Goal: Book appointment/travel/reservation

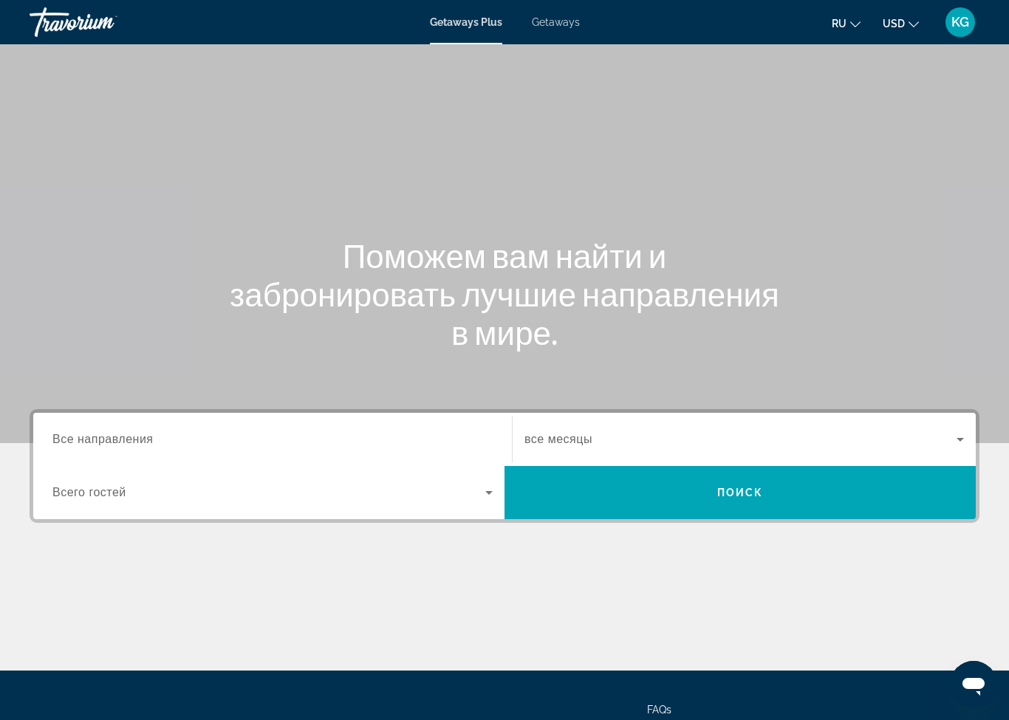
click at [945, 436] on span "Search widget" at bounding box center [740, 440] width 432 height 18
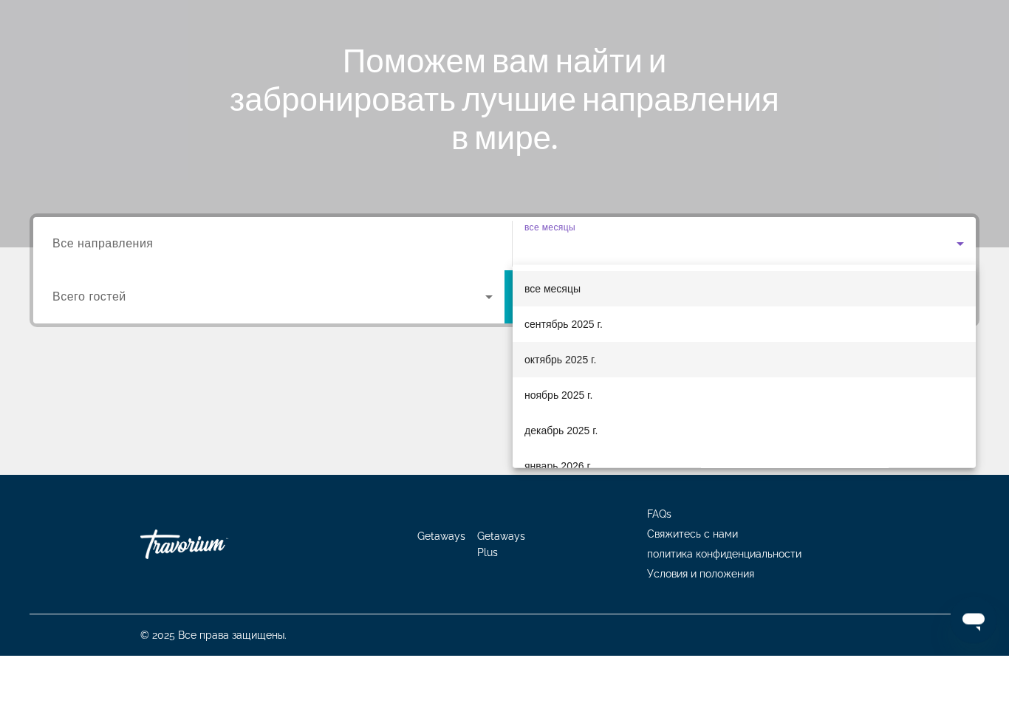
scroll to position [131, 0]
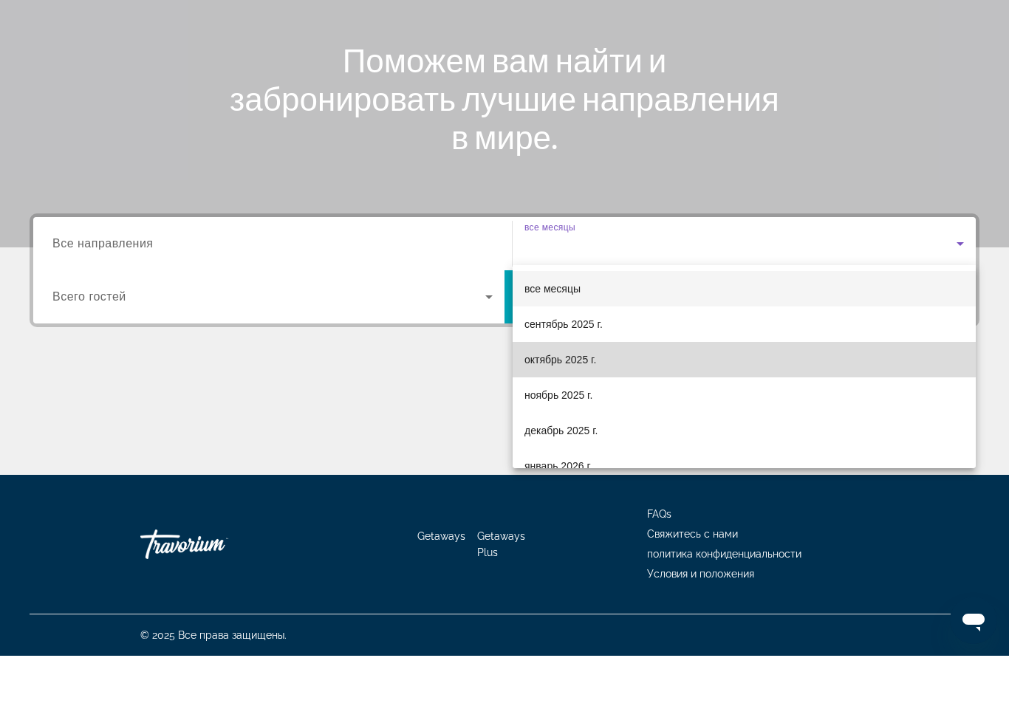
click at [581, 415] on span "октябрь 2025 г." at bounding box center [560, 424] width 72 height 18
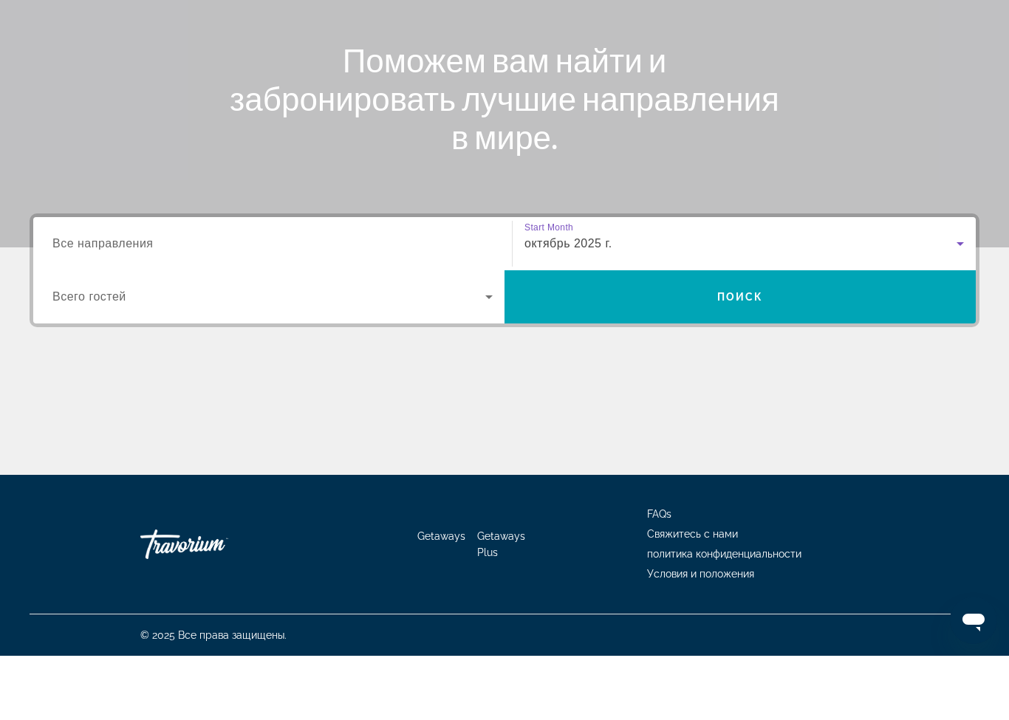
click at [482, 352] on icon "Search widget" at bounding box center [489, 361] width 18 height 18
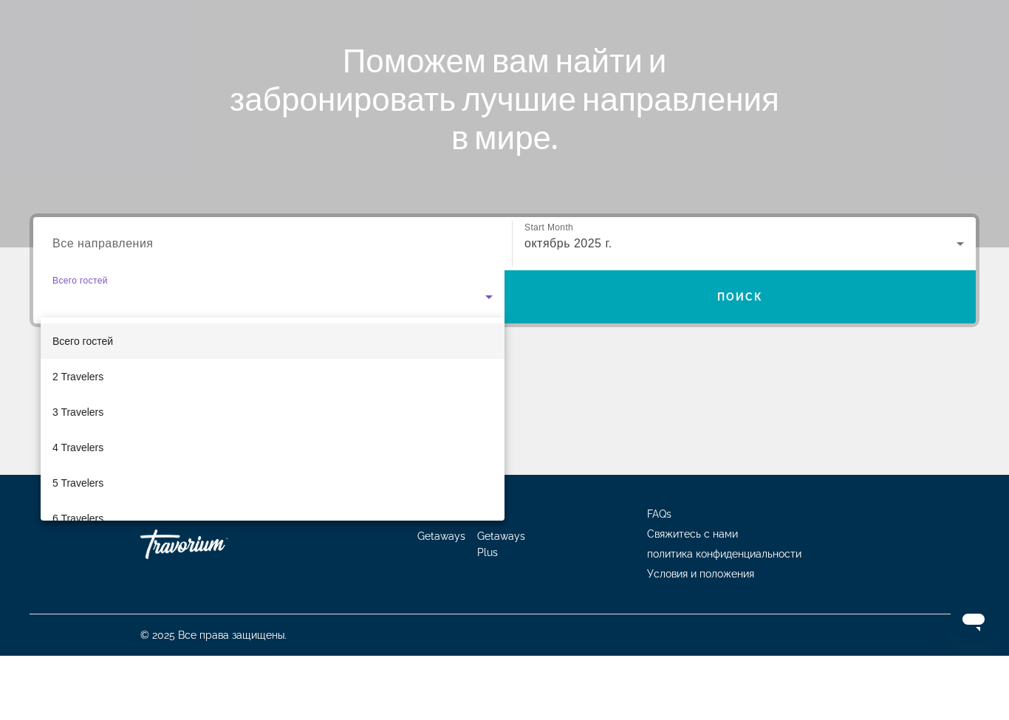
scroll to position [0, 0]
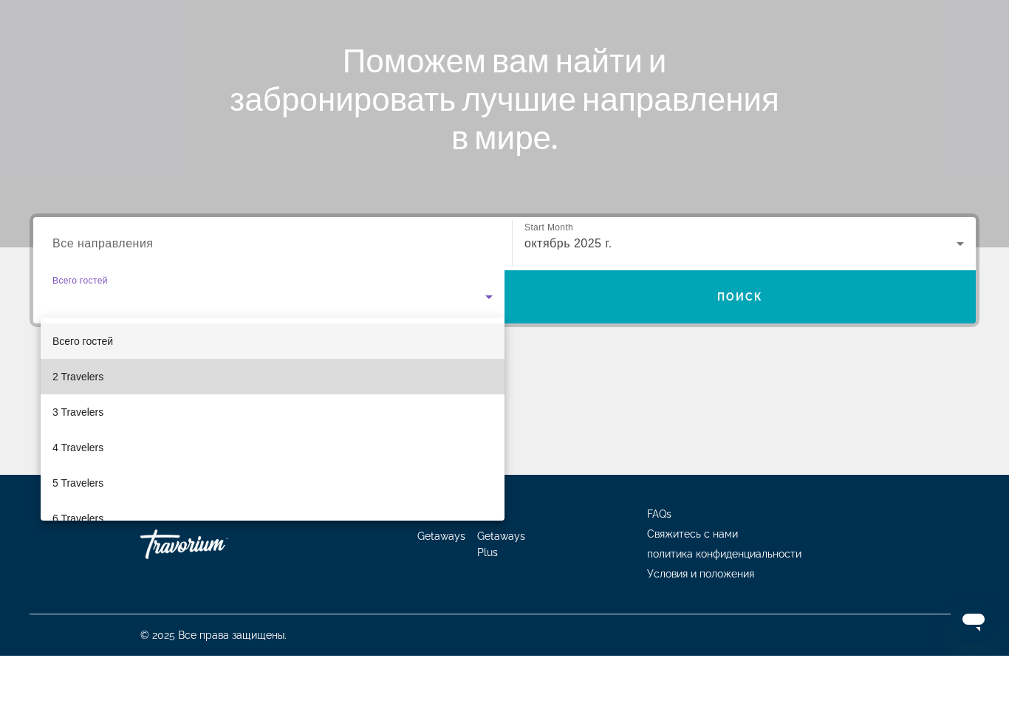
click at [89, 432] on span "2 Travelers" at bounding box center [77, 441] width 51 height 18
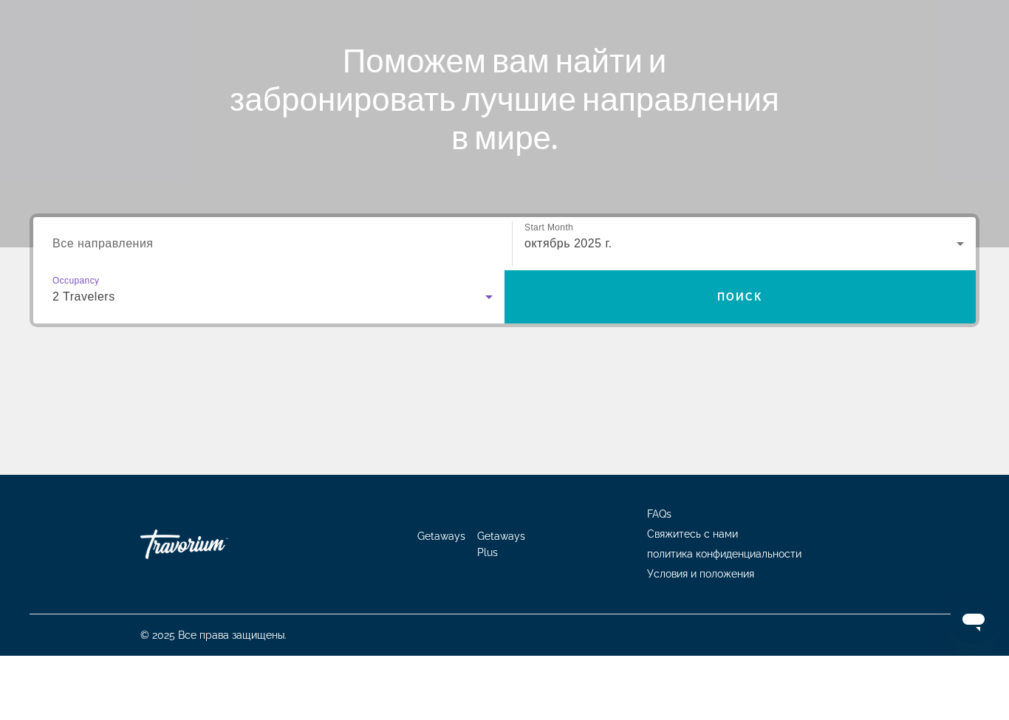
click at [253, 300] on input "Destination Все направления" at bounding box center [272, 309] width 440 height 18
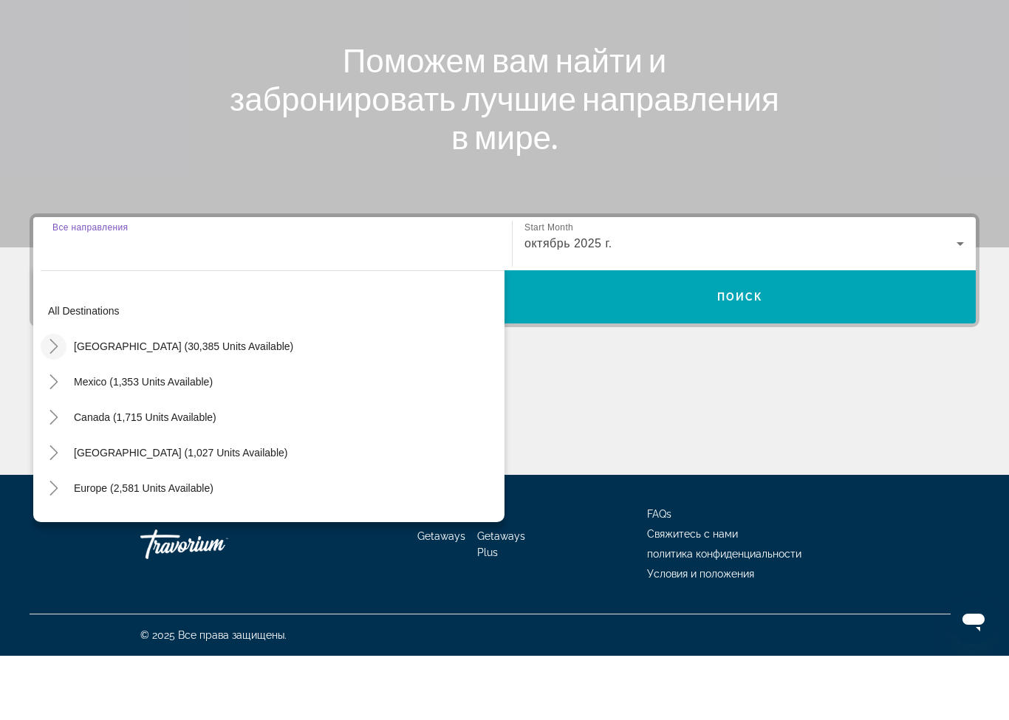
click at [60, 403] on icon "Toggle United States (30,385 units available)" at bounding box center [54, 410] width 15 height 15
click at [73, 434] on mat-icon "Toggle Arizona (557 units available)" at bounding box center [68, 447] width 26 height 26
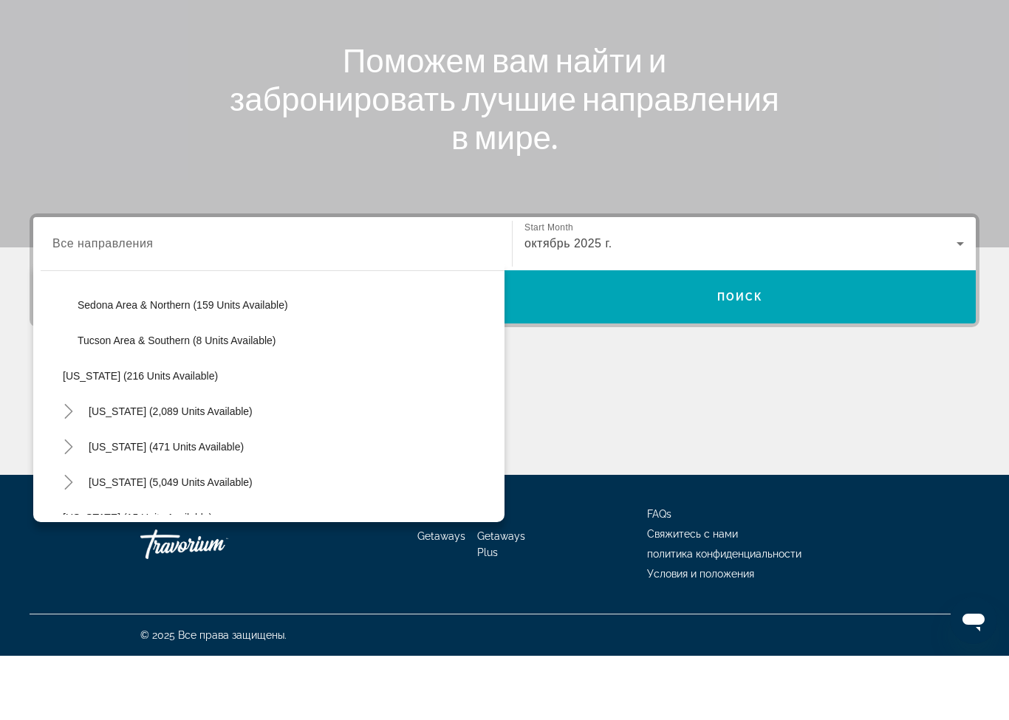
scroll to position [182, 0]
click at [66, 470] on icon "Toggle California (2,089 units available)" at bounding box center [68, 477] width 15 height 15
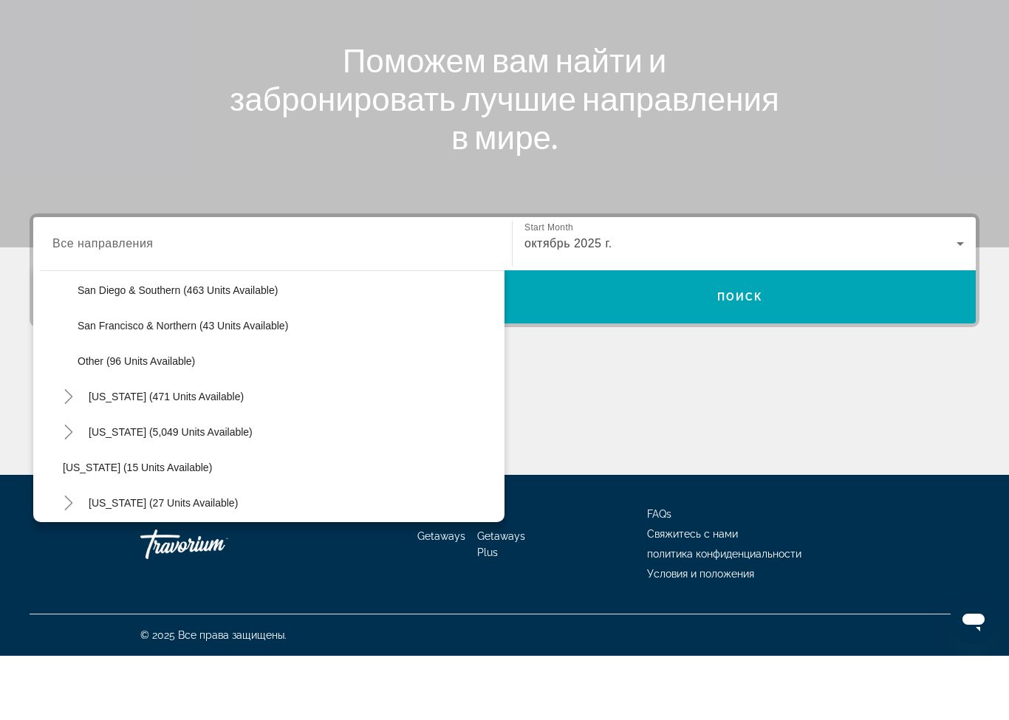
scroll to position [461, 0]
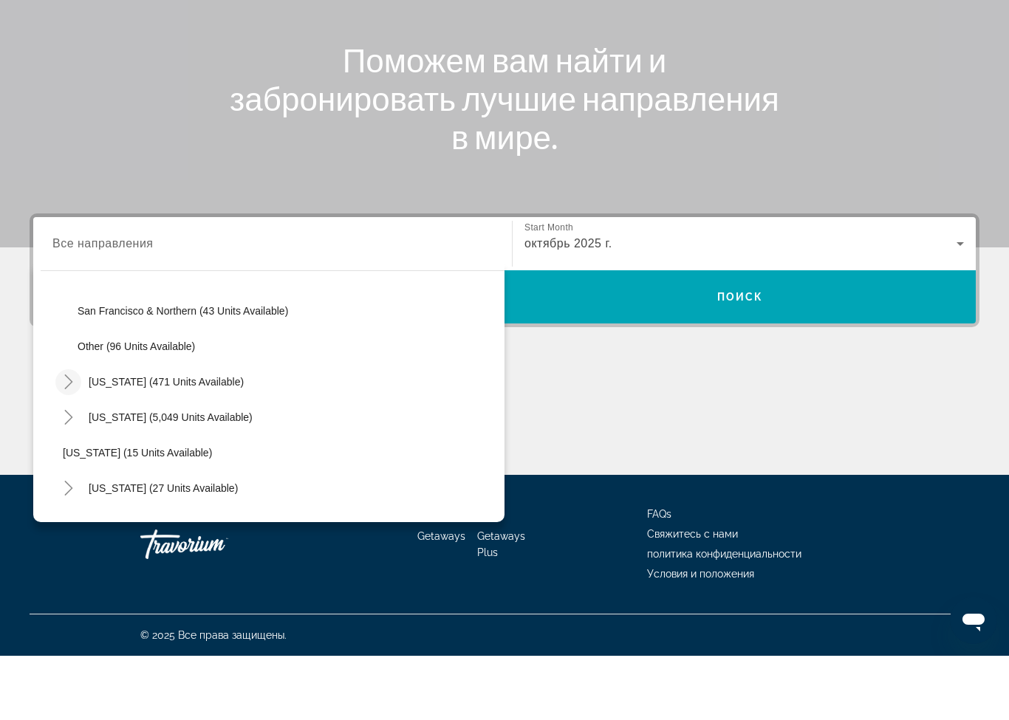
click at [74, 439] on icon "Toggle Colorado (471 units available)" at bounding box center [68, 446] width 15 height 15
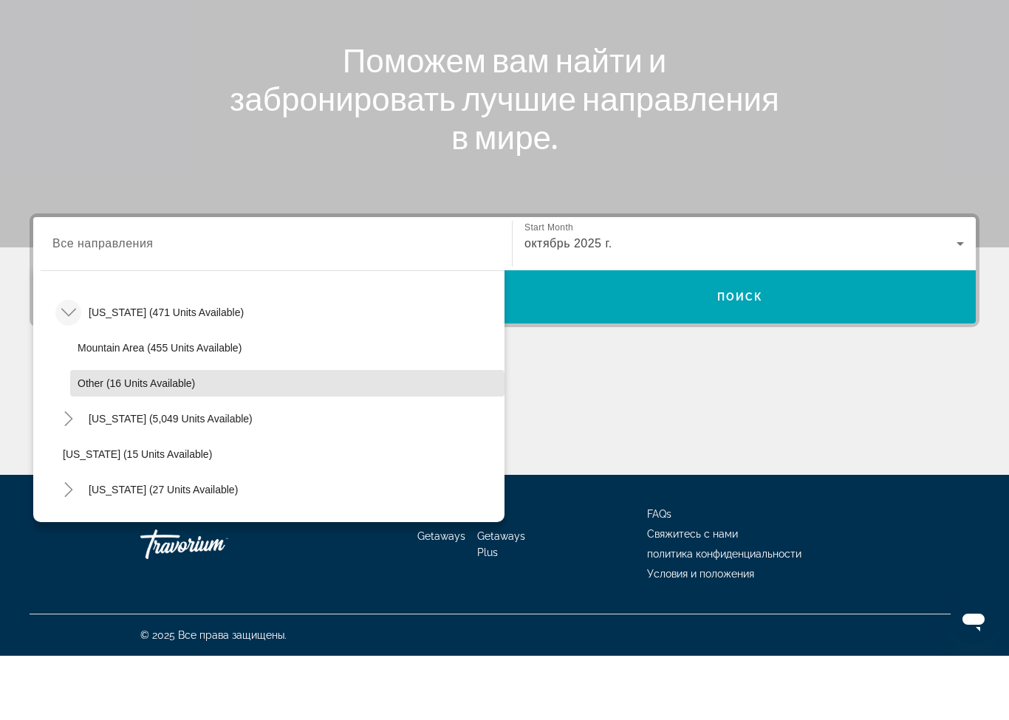
scroll to position [533, 0]
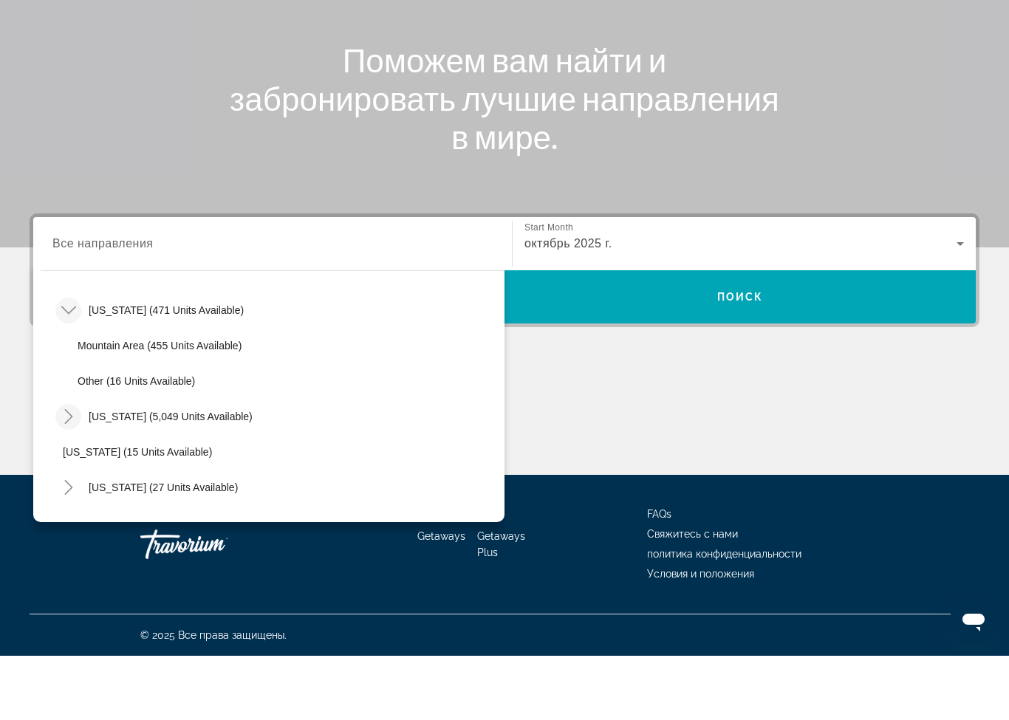
click at [75, 473] on icon "Toggle Florida (5,049 units available)" at bounding box center [68, 480] width 15 height 15
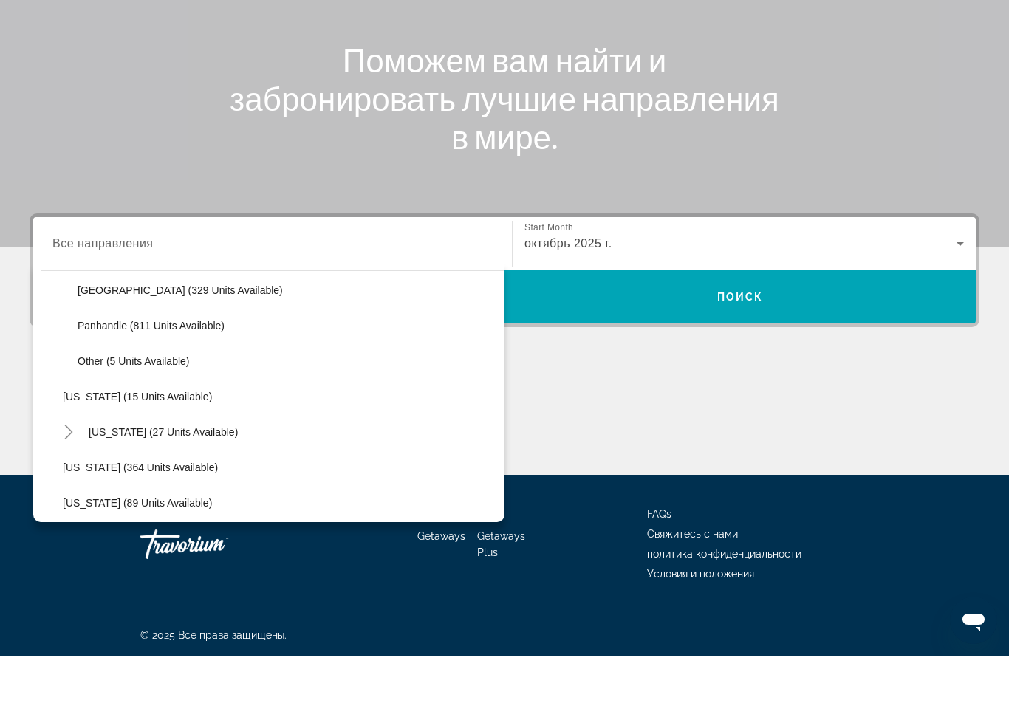
scroll to position [769, 0]
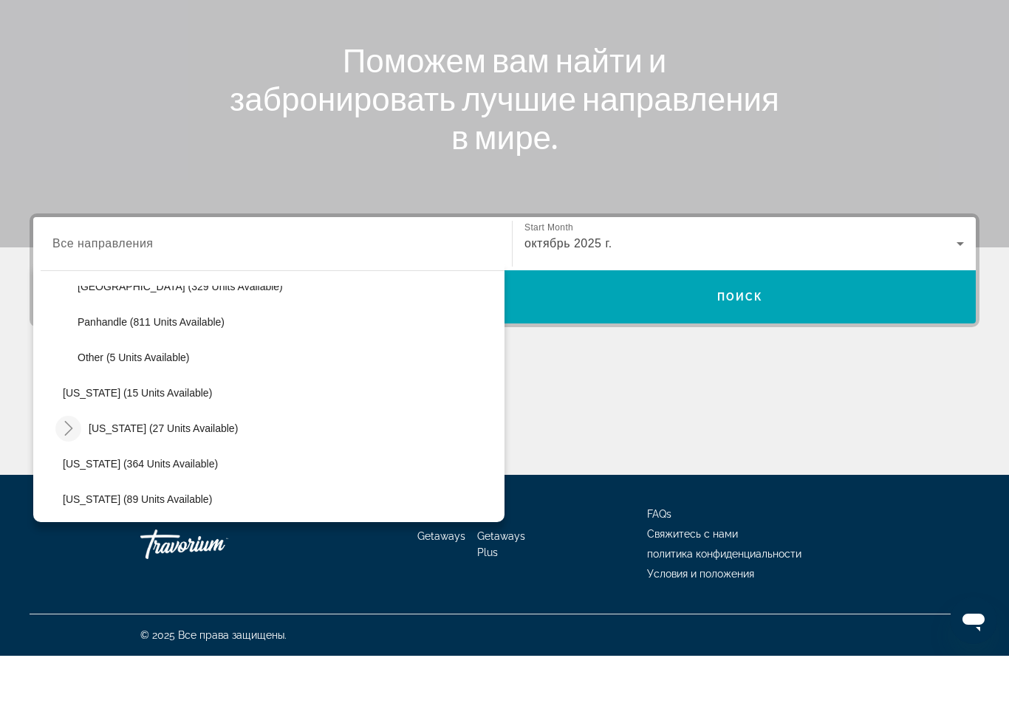
click at [73, 485] on icon "Toggle Hawaii (27 units available)" at bounding box center [68, 492] width 15 height 15
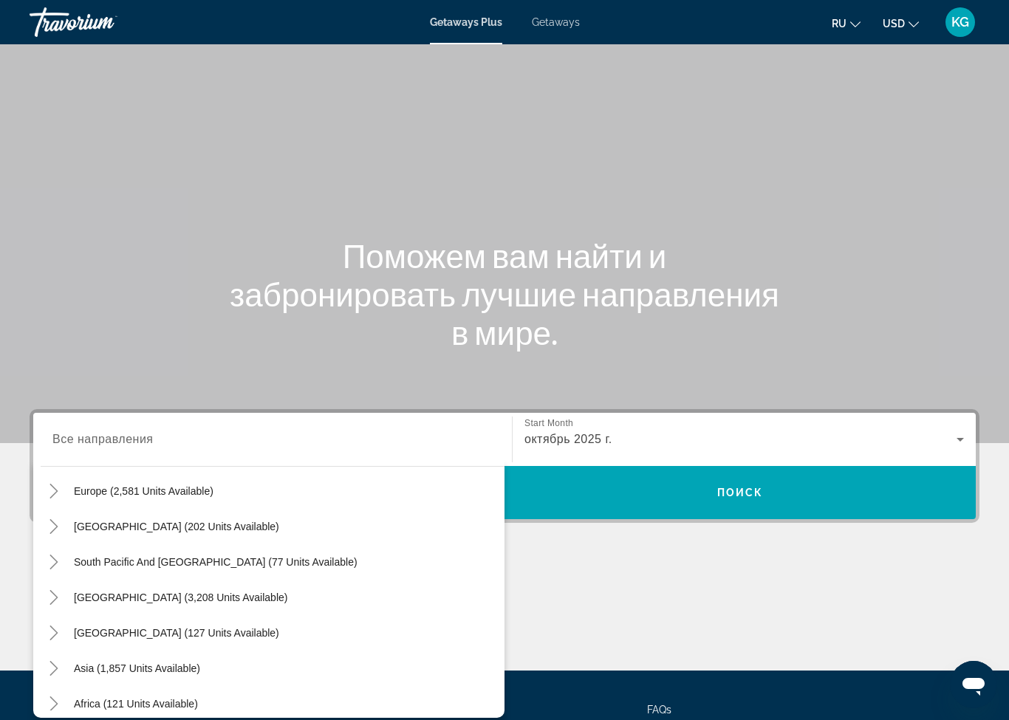
scroll to position [2190, 0]
